Goal: Task Accomplishment & Management: Complete application form

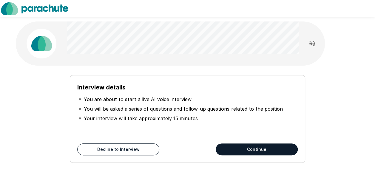
click at [283, 150] on button "Continue" at bounding box center [257, 150] width 82 height 12
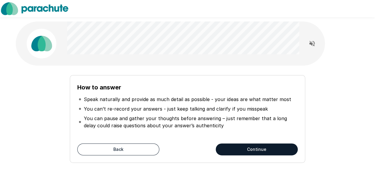
click at [279, 149] on button "Continue" at bounding box center [257, 150] width 82 height 12
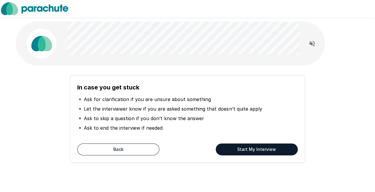
click at [272, 150] on button "Start My Interview" at bounding box center [257, 150] width 82 height 12
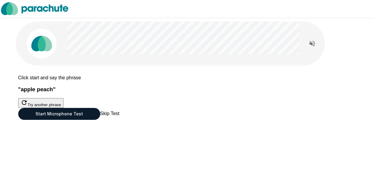
click at [100, 120] on button "Start Microphone Test" at bounding box center [59, 114] width 82 height 12
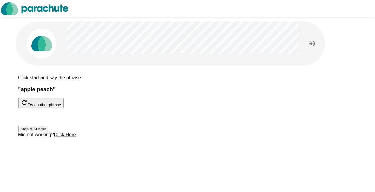
click at [48, 132] on button "Stop & Submit" at bounding box center [33, 129] width 30 height 6
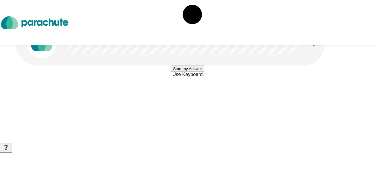
click at [205, 72] on button "Start my Answer" at bounding box center [188, 69] width 34 height 6
click at [203, 90] on button "Stop & Submit" at bounding box center [188, 87] width 30 height 6
click at [200, 72] on button "Start my Answer" at bounding box center [188, 69] width 34 height 6
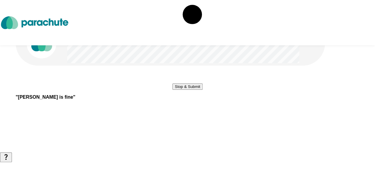
click at [188, 90] on button "Stop & Submit" at bounding box center [188, 87] width 30 height 6
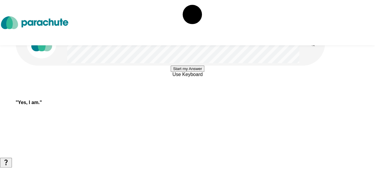
click at [186, 72] on button "Start my Answer" at bounding box center [188, 69] width 34 height 6
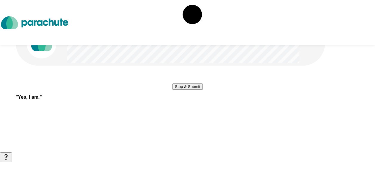
click at [173, 90] on button "Stop & Submit" at bounding box center [188, 87] width 30 height 6
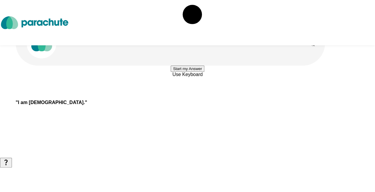
click at [171, 72] on button "Start my Answer" at bounding box center [188, 69] width 34 height 6
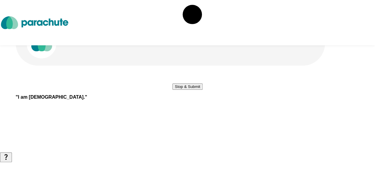
click at [173, 90] on button "Stop & Submit" at bounding box center [188, 87] width 30 height 6
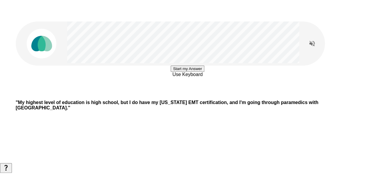
scroll to position [17, 0]
click at [171, 111] on b "" My highest level of education is high school, but I do have my [US_STATE] EMT…" at bounding box center [167, 105] width 303 height 10
click at [196, 72] on button "Start my Answer" at bounding box center [188, 69] width 34 height 6
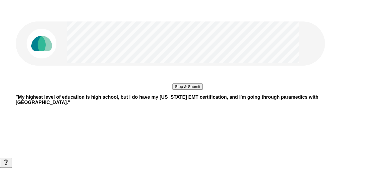
click at [180, 90] on button "Stop & Submit" at bounding box center [188, 87] width 30 height 6
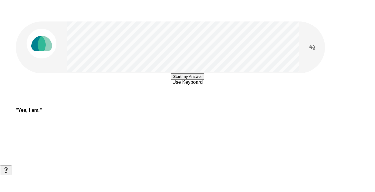
click at [171, 80] on button "Start my Answer" at bounding box center [188, 76] width 34 height 6
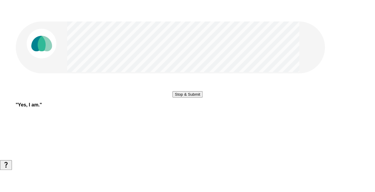
click at [203, 98] on button "Stop & Submit" at bounding box center [188, 94] width 30 height 6
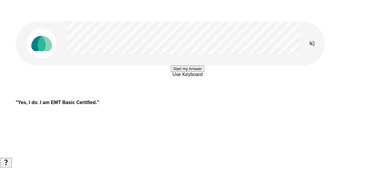
click at [178, 72] on button "Start my Answer" at bounding box center [188, 69] width 34 height 6
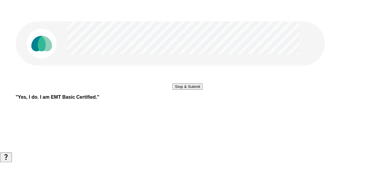
click at [180, 90] on button "Stop & Submit" at bounding box center [188, 87] width 30 height 6
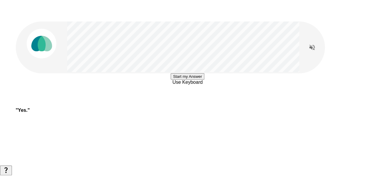
click at [203, 80] on button "Start my Answer" at bounding box center [188, 76] width 34 height 6
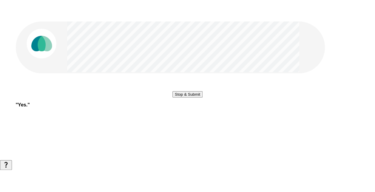
click at [192, 98] on button "Stop & Submit" at bounding box center [188, 94] width 30 height 6
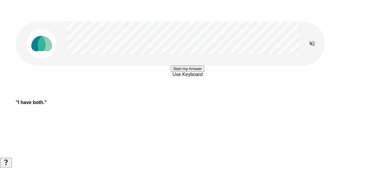
click at [171, 72] on button "Start my Answer" at bounding box center [188, 69] width 34 height 6
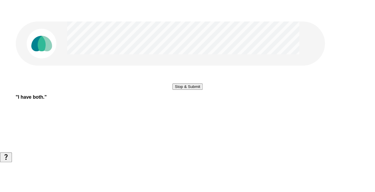
click at [173, 90] on button "Stop & Submit" at bounding box center [188, 87] width 30 height 6
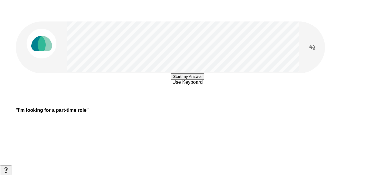
click at [205, 80] on button "Start my Answer" at bounding box center [188, 76] width 34 height 6
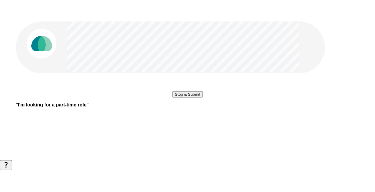
scroll to position [60, 0]
click at [203, 91] on button "Stop & Submit" at bounding box center [188, 94] width 30 height 6
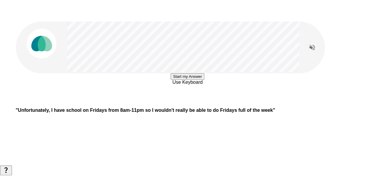
click at [98, 113] on b "" Unfortunately, I have school on Fridays from 8am-11pm so I wouldn't really be…" at bounding box center [146, 110] width 260 height 5
click at [190, 85] on span "Use Keyboard" at bounding box center [188, 82] width 30 height 5
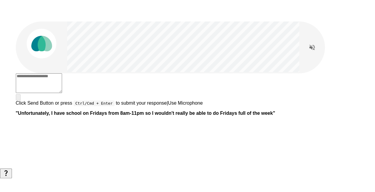
click at [113, 116] on p "" Unfortunately, I have school on Fridays from 8am-11pm so I wouldn't really be…" at bounding box center [188, 113] width 344 height 5
click at [110, 116] on p "" Unfortunately, I have school on Fridays from 8am-11pm so I wouldn't really be…" at bounding box center [188, 113] width 344 height 5
click at [62, 73] on textarea at bounding box center [39, 83] width 46 height 20
click at [155, 116] on p "" Unfortunately, I have school on Fridays from 8am-11pm so I wouldn't really be…" at bounding box center [188, 113] width 344 height 5
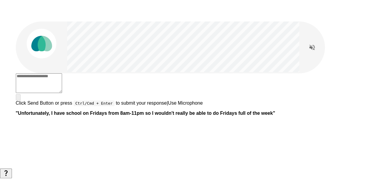
click at [153, 116] on p "" Unfortunately, I have school on Fridays from 8am-11pm so I wouldn't really be…" at bounding box center [188, 113] width 344 height 5
click at [203, 106] on span "Use Microphone" at bounding box center [185, 103] width 35 height 5
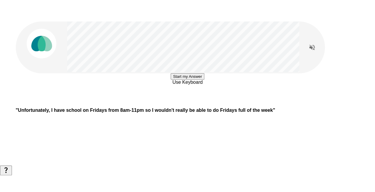
scroll to position [57, 0]
click at [110, 113] on b "" Unfortunately, I have school on Fridays from 8am-11pm so I wouldn't really be…" at bounding box center [146, 110] width 260 height 5
click at [205, 80] on button "Start my Answer" at bounding box center [188, 76] width 34 height 6
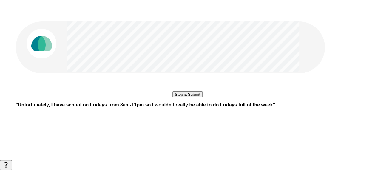
click at [173, 98] on button "Stop & Submit" at bounding box center [188, 94] width 30 height 6
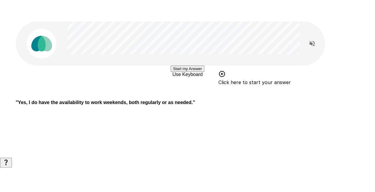
click at [205, 72] on button "Start my Answer" at bounding box center [188, 69] width 34 height 6
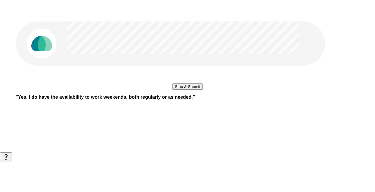
click at [203, 90] on button "Stop & Submit" at bounding box center [188, 87] width 30 height 6
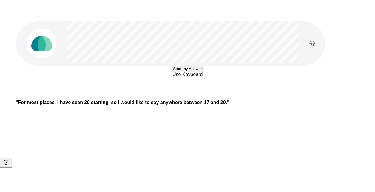
click at [205, 72] on button "Start my Answer" at bounding box center [188, 69] width 34 height 6
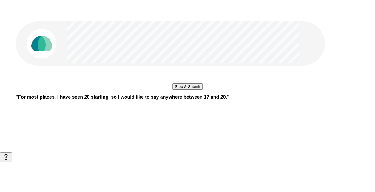
click at [203, 90] on button "Stop & Submit" at bounding box center [188, 87] width 30 height 6
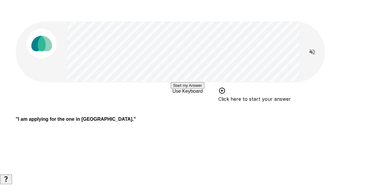
click at [187, 94] on span "Use Keyboard" at bounding box center [188, 91] width 30 height 5
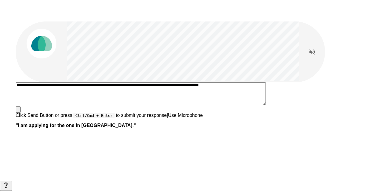
click at [143, 96] on textarea "**********" at bounding box center [141, 93] width 251 height 23
type textarea "**********"
click at [25, 112] on icon "button" at bounding box center [22, 114] width 6 height 5
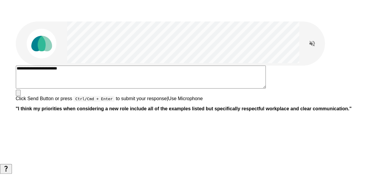
type textarea "**********"
click at [18, 94] on icon "button" at bounding box center [18, 94] width 0 height 0
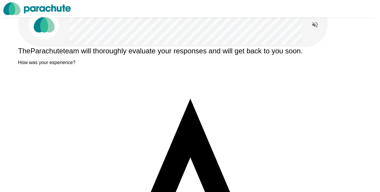
scroll to position [0, 0]
